Goal: Navigation & Orientation: Find specific page/section

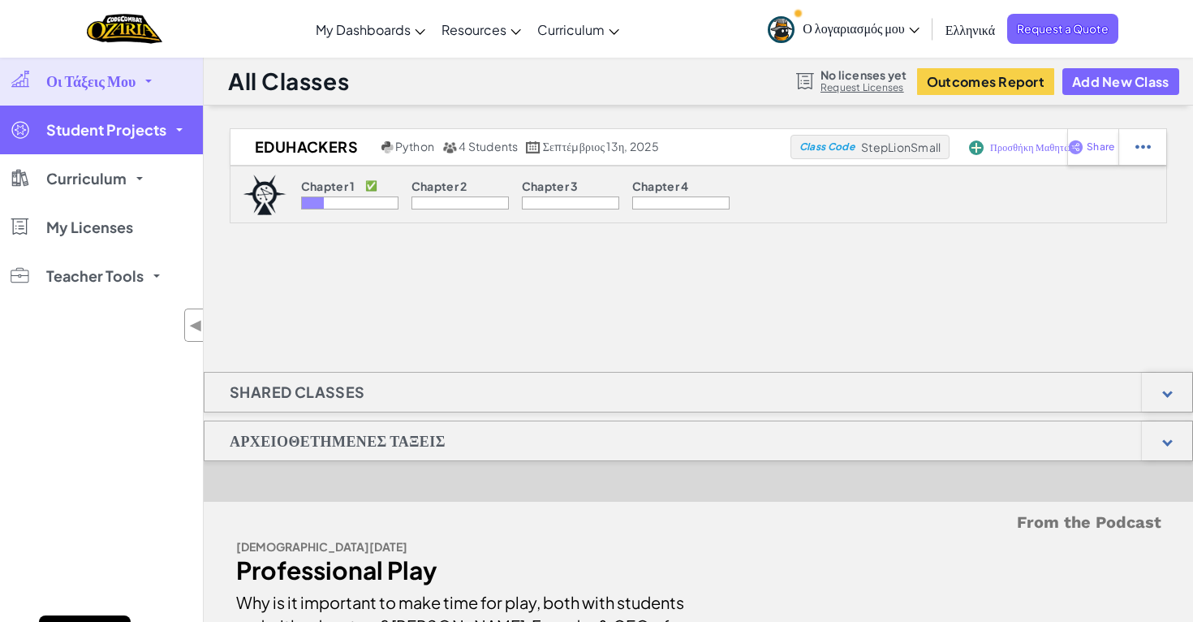
click at [176, 136] on link "Student Projects" at bounding box center [101, 130] width 203 height 49
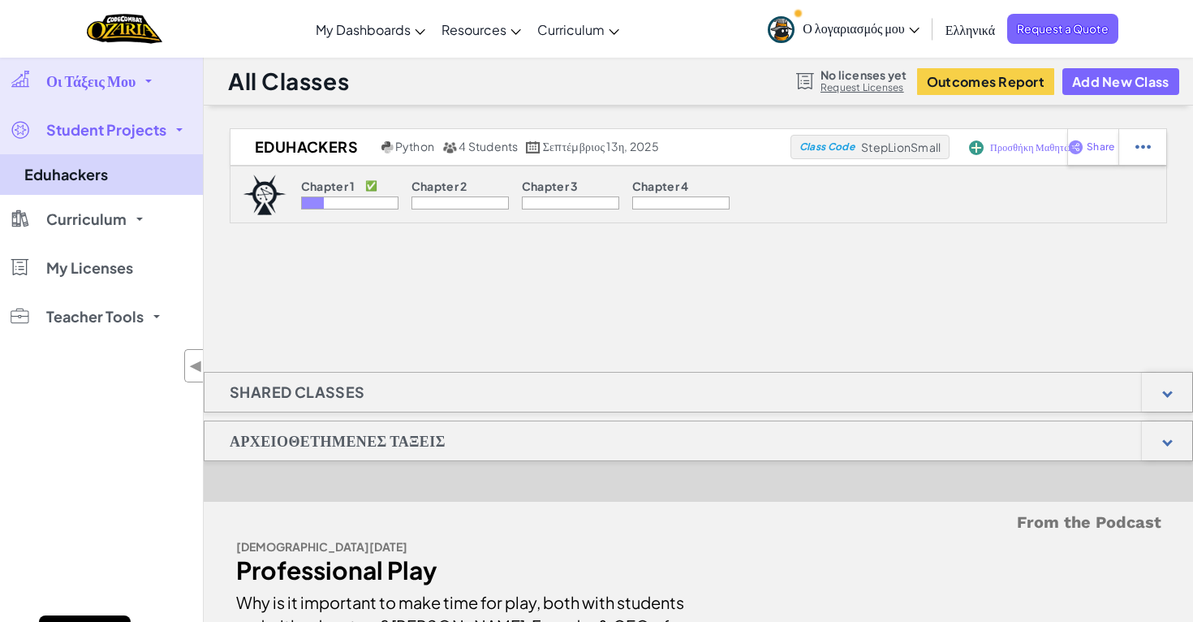
click at [133, 170] on link "Eduhackers" at bounding box center [101, 174] width 203 height 41
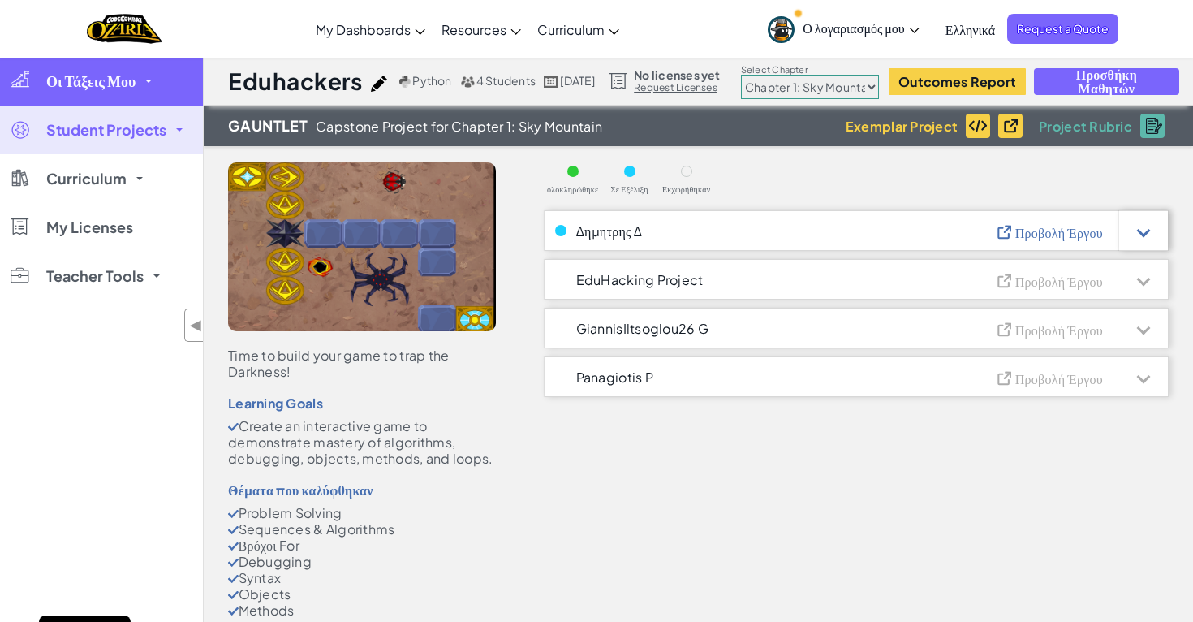
click at [154, 97] on link "Οι Τάξεις Μου" at bounding box center [101, 81] width 203 height 49
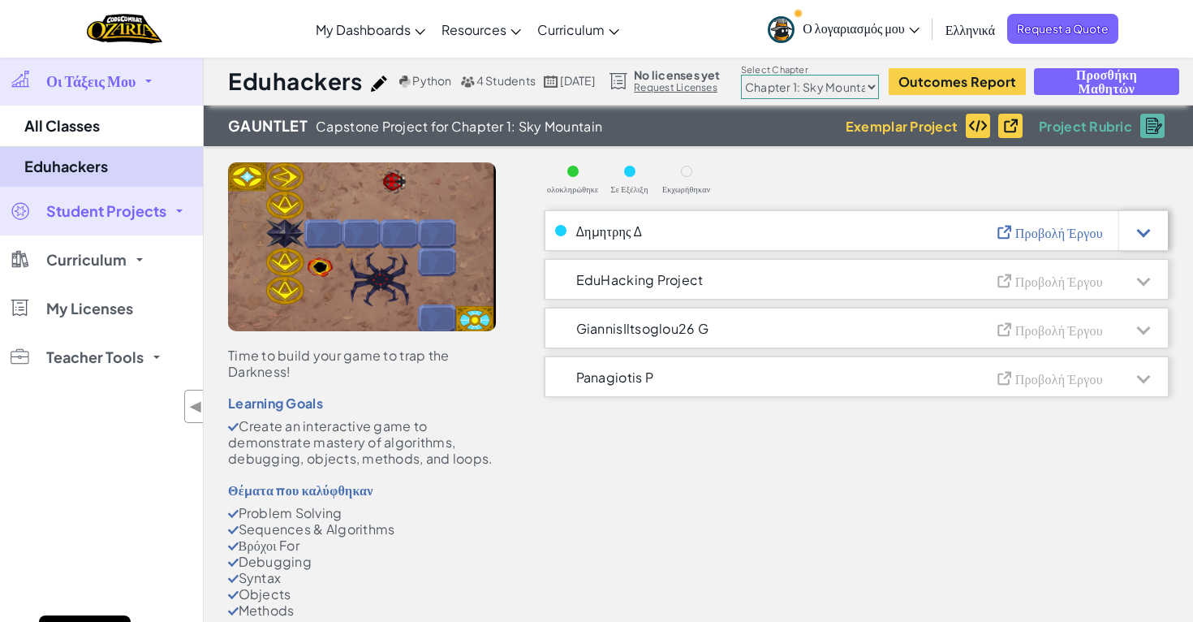
click at [108, 156] on link "Eduhackers" at bounding box center [101, 166] width 203 height 41
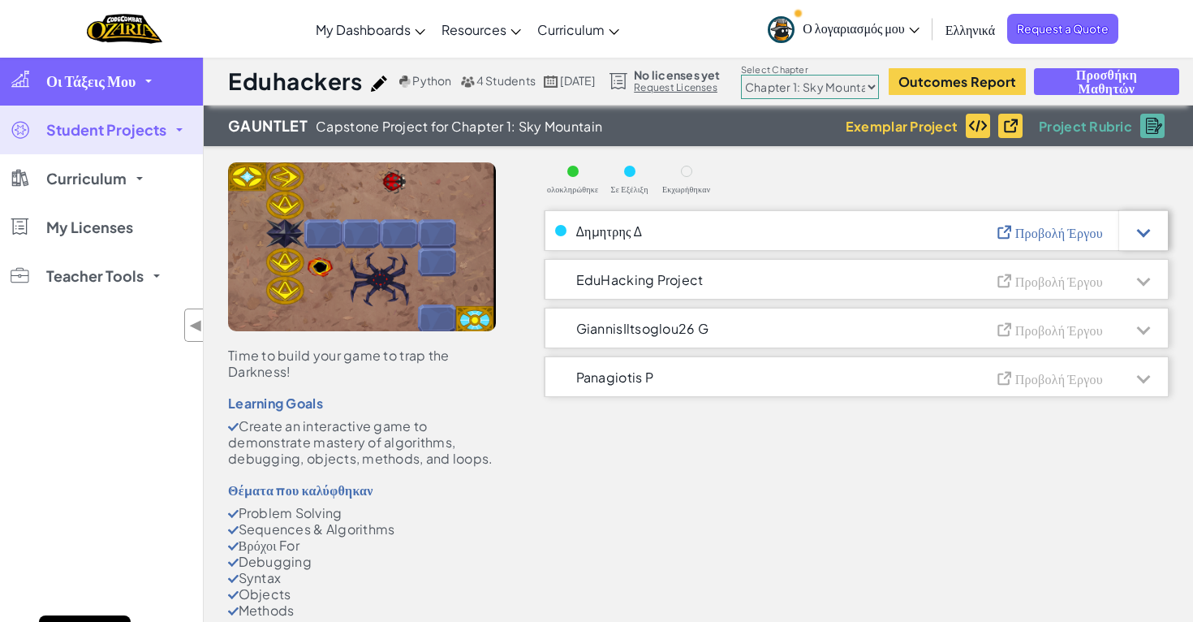
click at [143, 70] on link "Οι Τάξεις Μου" at bounding box center [101, 81] width 203 height 49
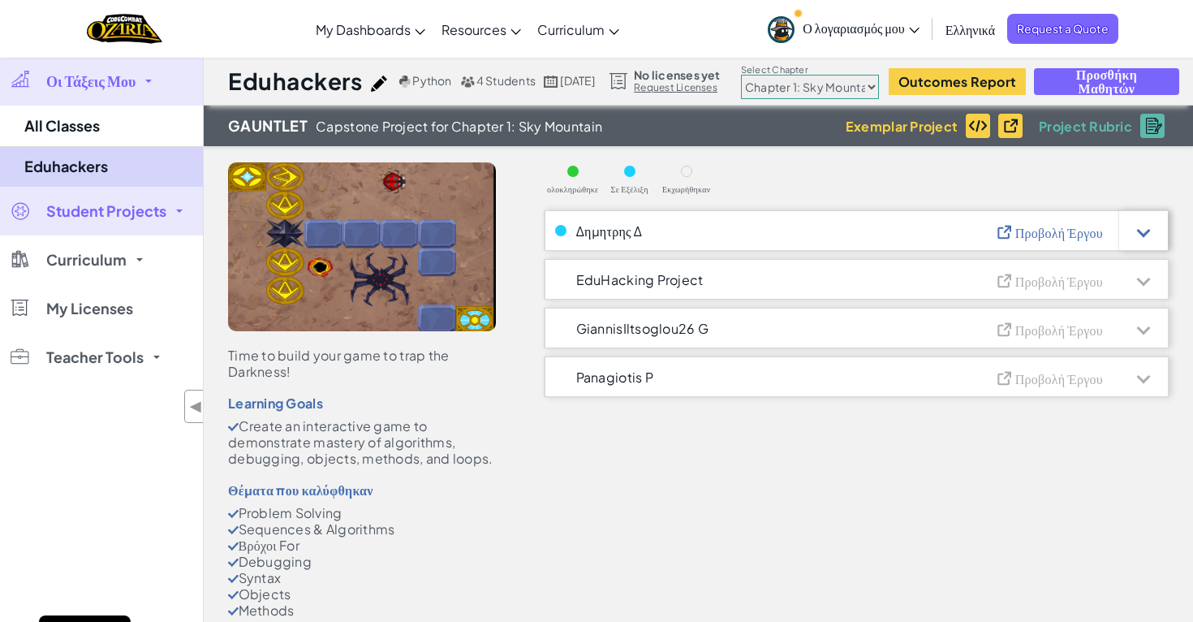
click at [104, 153] on link "Eduhackers" at bounding box center [101, 166] width 203 height 41
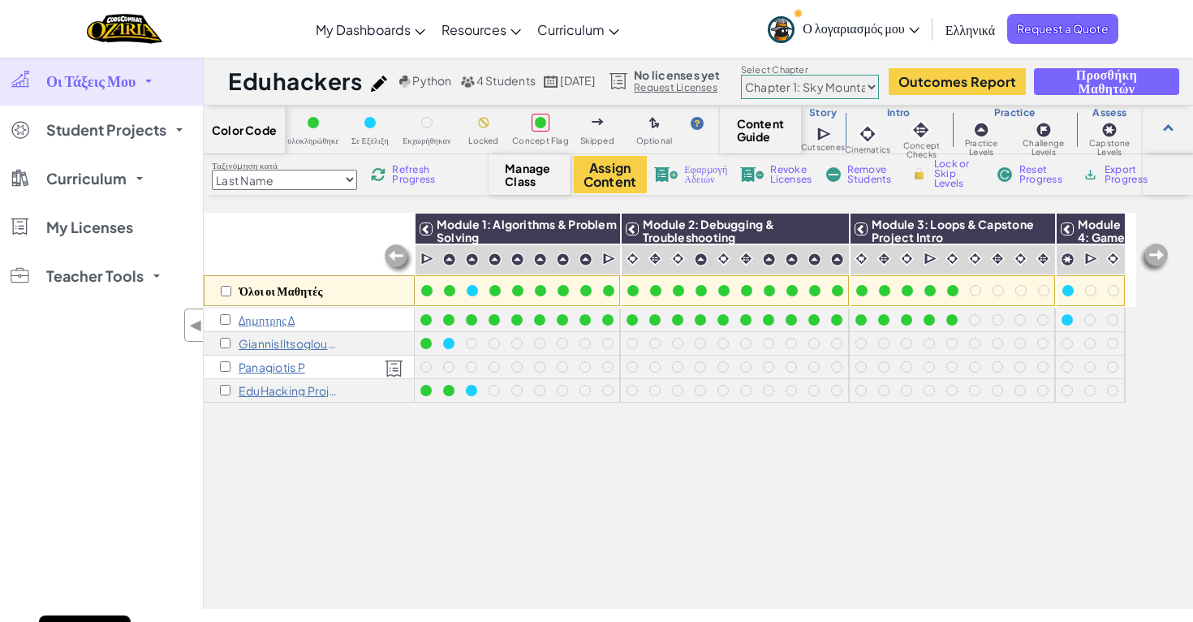
click at [152, 84] on link "Οι Τάξεις Μου" at bounding box center [101, 81] width 203 height 49
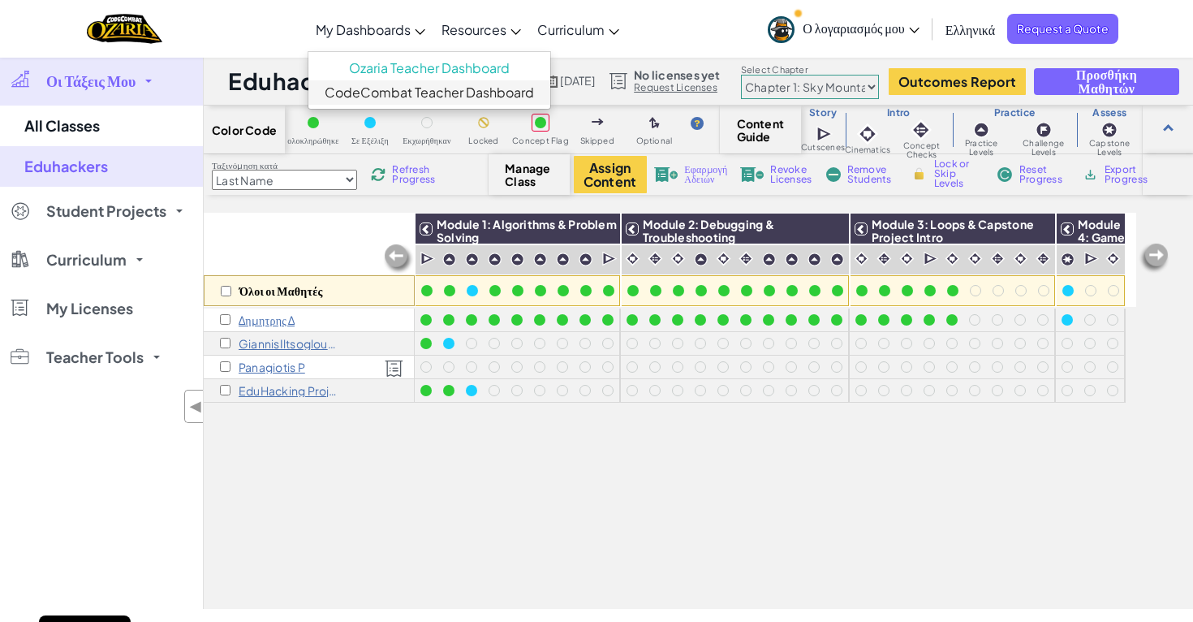
click at [362, 84] on link "CodeCombat Teacher Dashboard" at bounding box center [429, 92] width 242 height 24
